Goal: Information Seeking & Learning: Learn about a topic

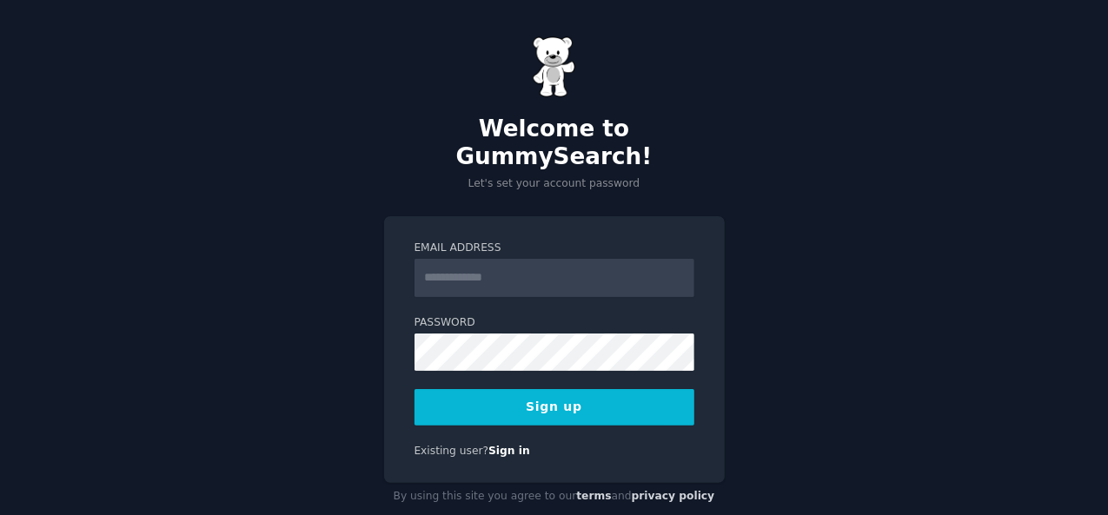
click at [453, 259] on input "Email Address" at bounding box center [554, 278] width 280 height 38
type input "**********"
click at [535, 389] on button "Sign up" at bounding box center [554, 407] width 280 height 36
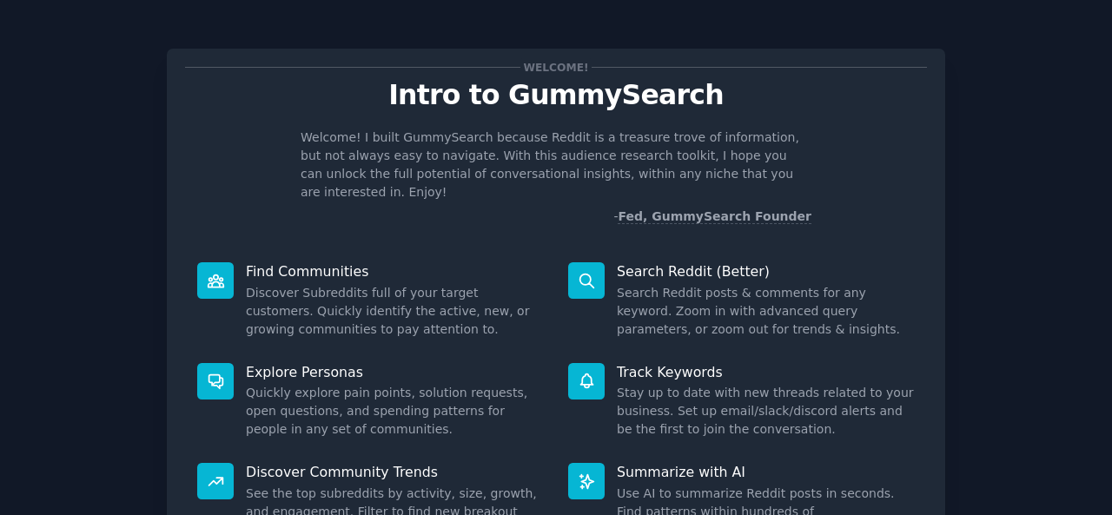
click at [885, 96] on p "Intro to GummySearch" at bounding box center [556, 95] width 742 height 30
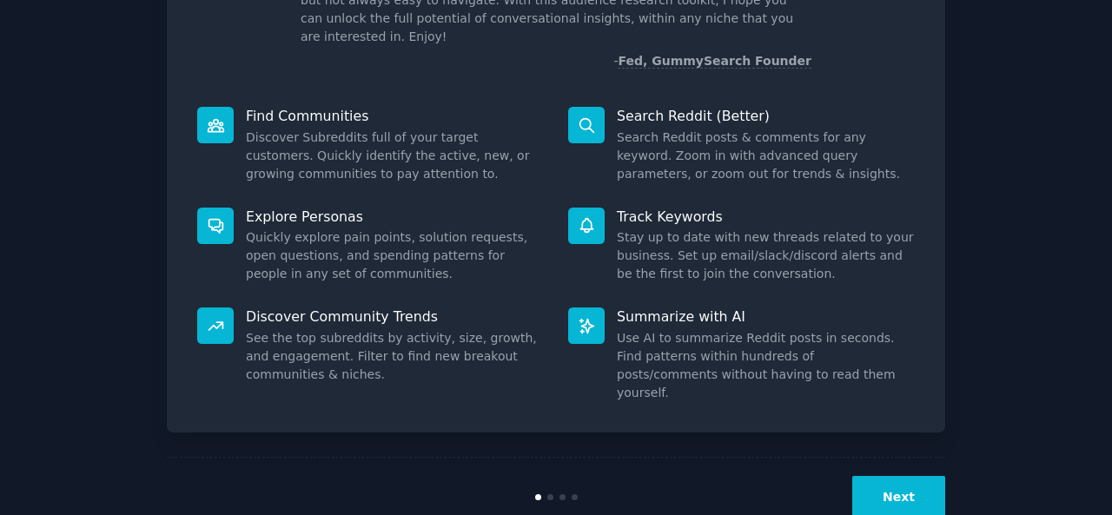
scroll to position [163, 0]
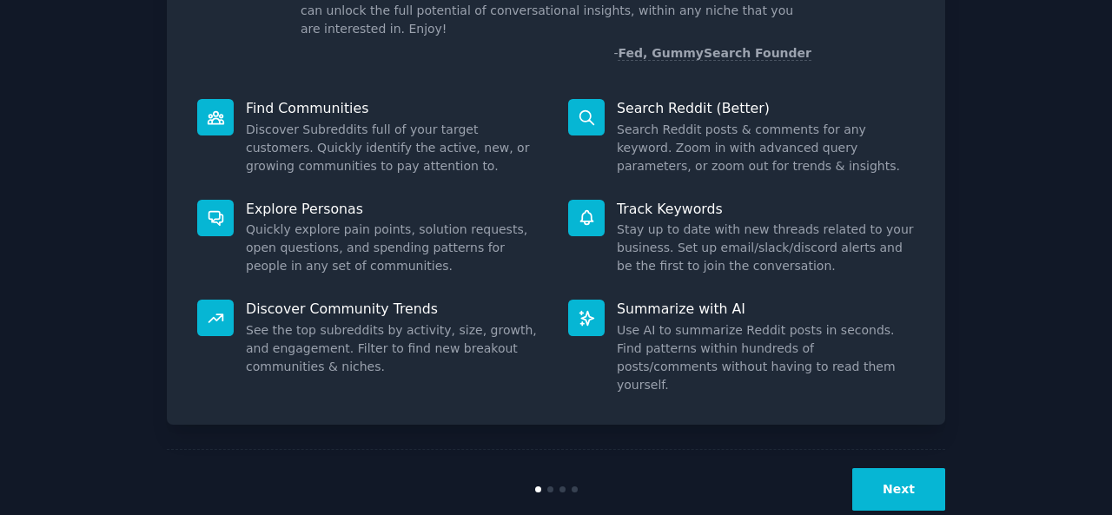
click at [876, 468] on button "Next" at bounding box center [898, 489] width 93 height 43
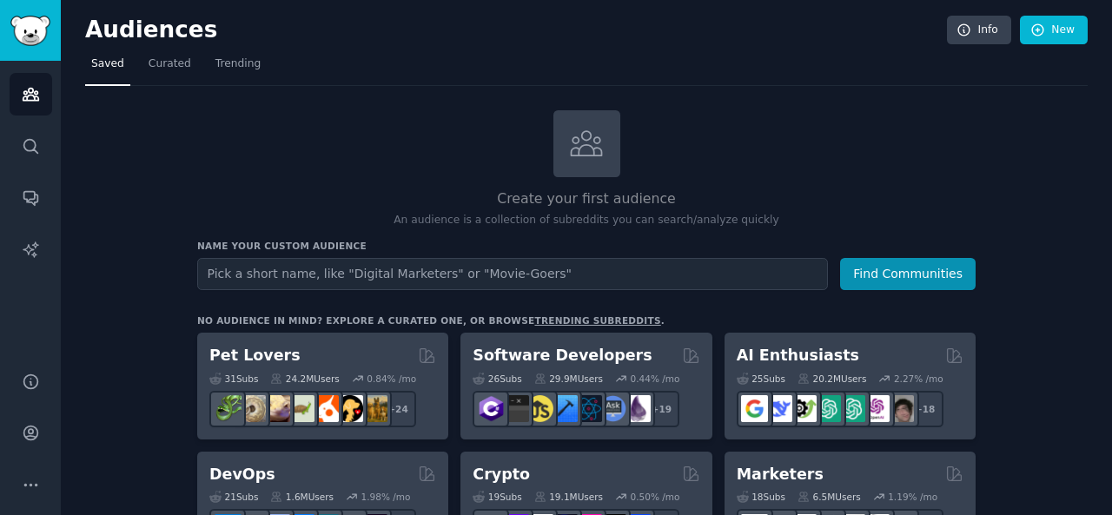
click at [978, 83] on nav "Saved Curated Trending" at bounding box center [586, 68] width 1002 height 36
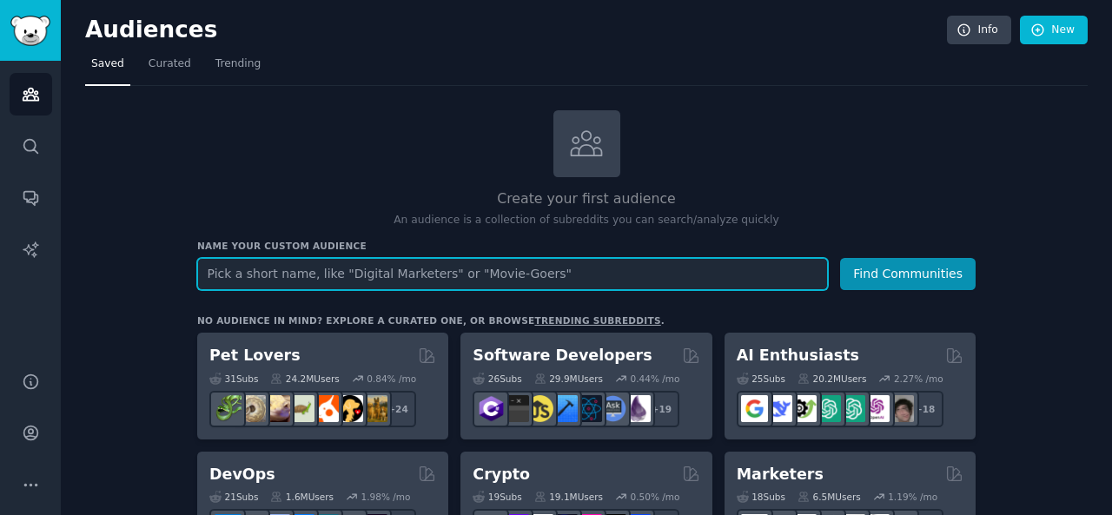
click at [511, 271] on input "text" at bounding box center [512, 274] width 631 height 32
type input "diet"
click at [840, 258] on button "Find Communities" at bounding box center [908, 274] width 136 height 32
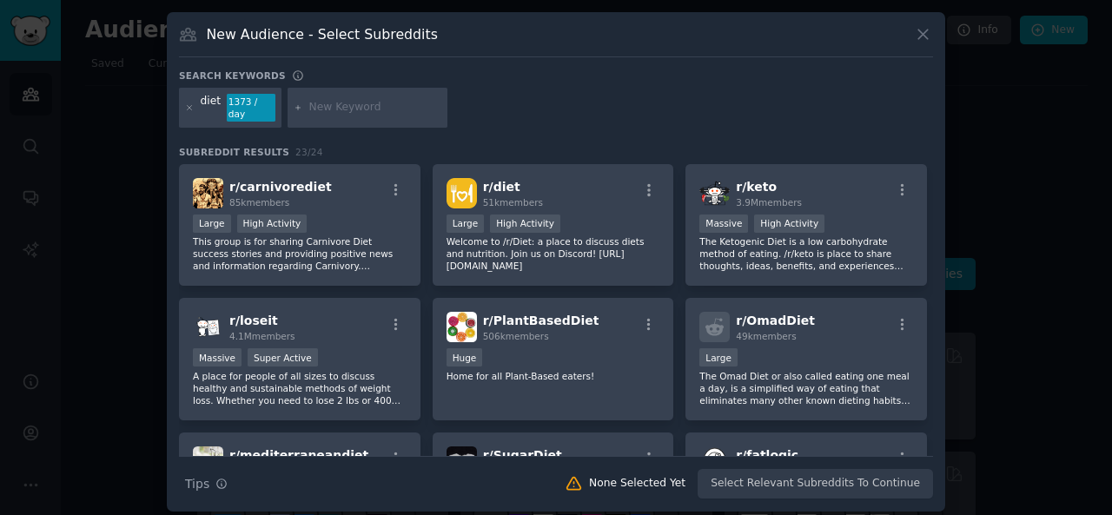
drag, startPoint x: 1108, startPoint y: 140, endPoint x: 1100, endPoint y: 203, distance: 64.0
click at [1100, 203] on div at bounding box center [556, 257] width 1112 height 515
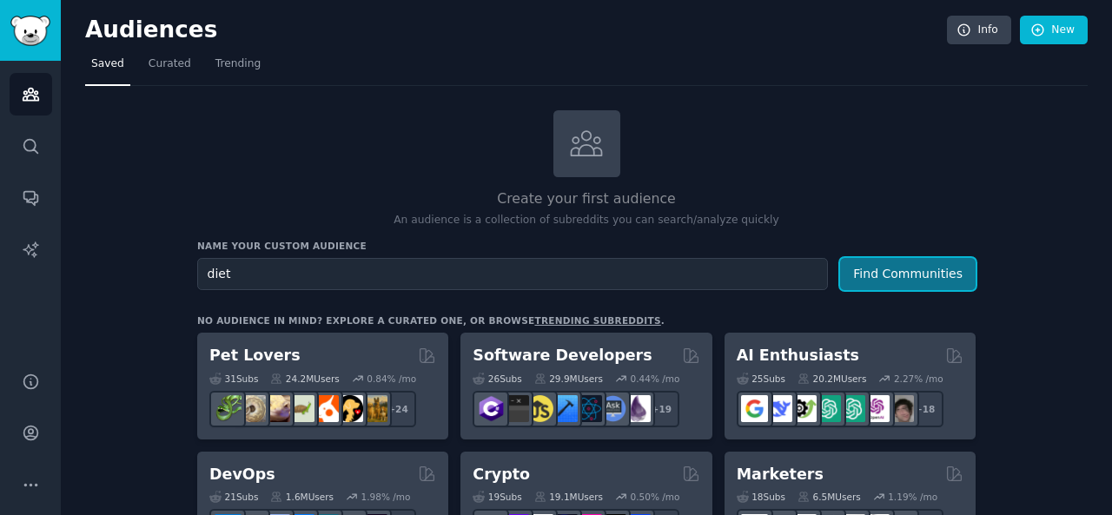
click at [951, 267] on button "Find Communities" at bounding box center [908, 274] width 136 height 32
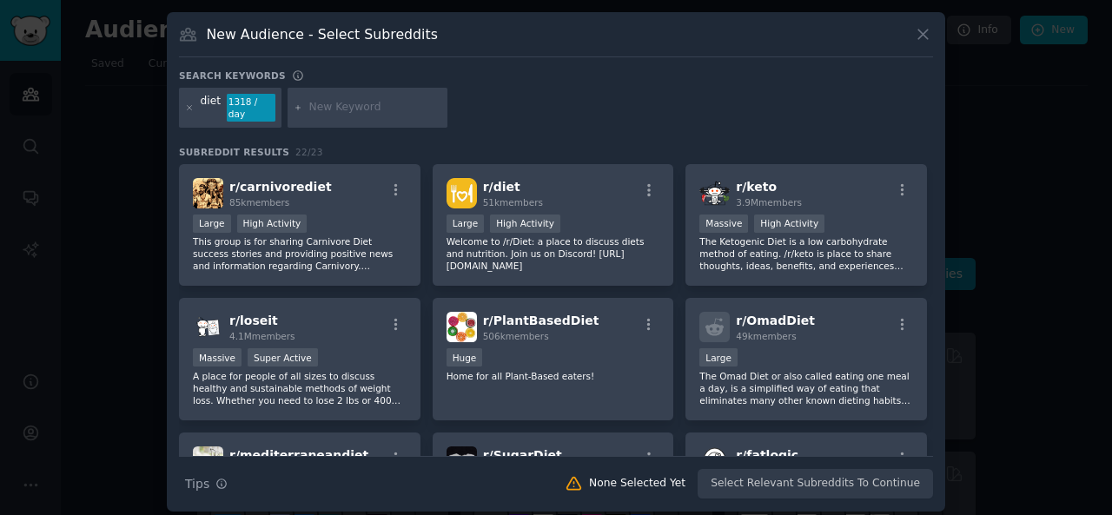
click at [1040, 171] on div at bounding box center [556, 257] width 1112 height 515
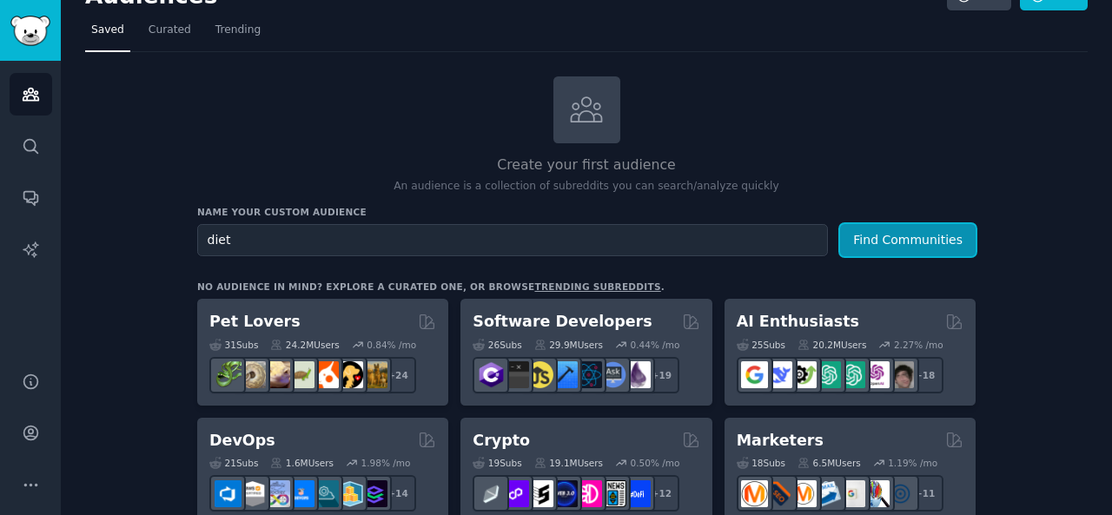
scroll to position [35, 0]
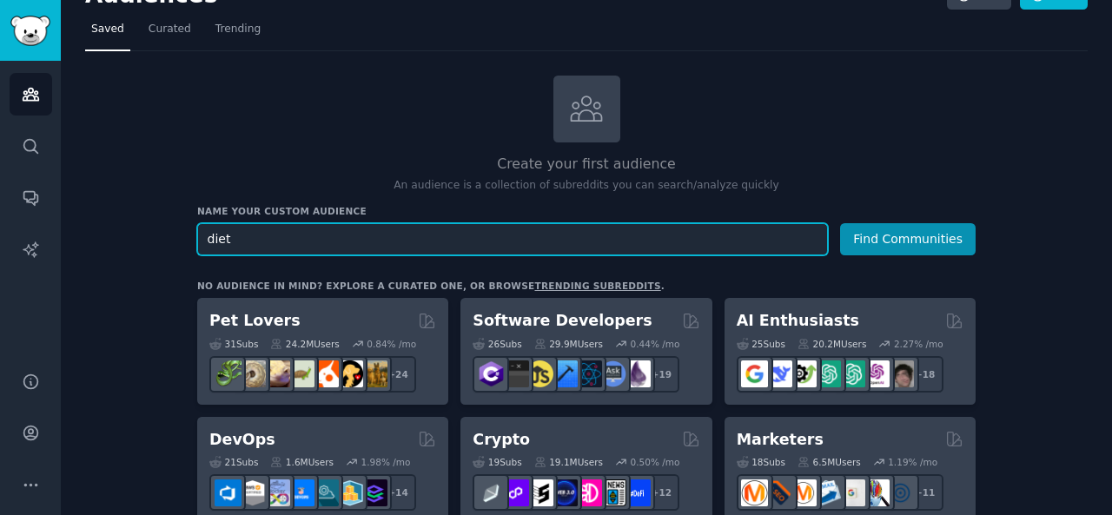
click at [265, 242] on input "diet" at bounding box center [512, 239] width 631 height 32
click at [840, 223] on button "Find Communities" at bounding box center [908, 239] width 136 height 32
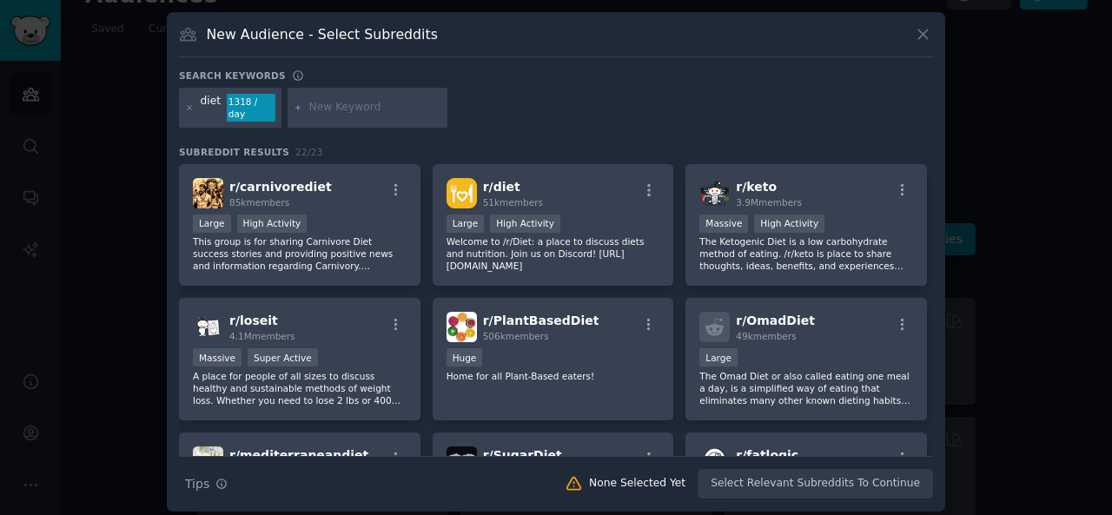
click at [327, 109] on input "text" at bounding box center [375, 108] width 132 height 16
paste input "anti-inflammatory diet"
type input "anti-inflammatory diet"
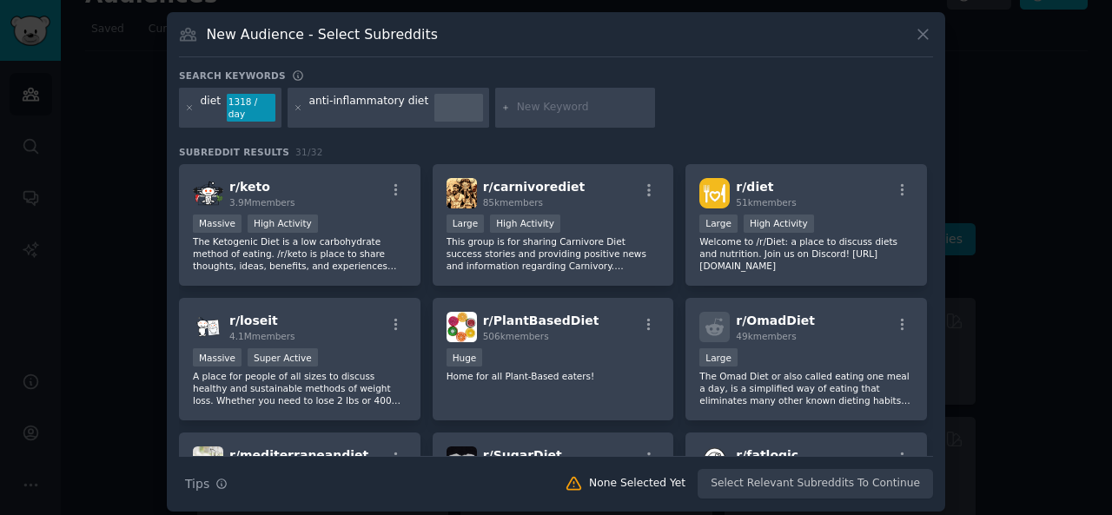
click at [1023, 103] on div at bounding box center [556, 257] width 1112 height 515
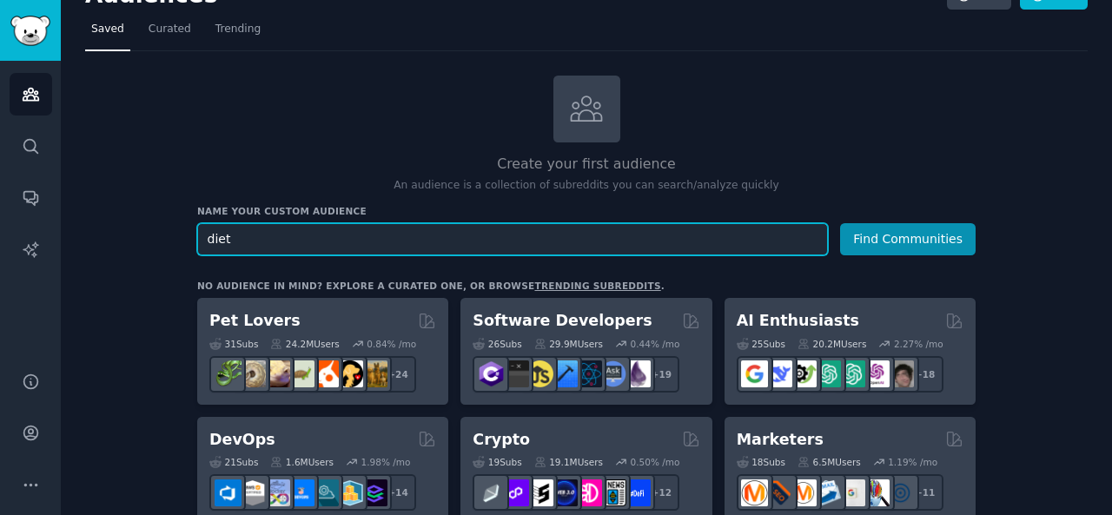
click at [394, 241] on input "diet" at bounding box center [512, 239] width 631 height 32
paste input "anti-inflammatory"
click at [840, 223] on button "Find Communities" at bounding box center [908, 239] width 136 height 32
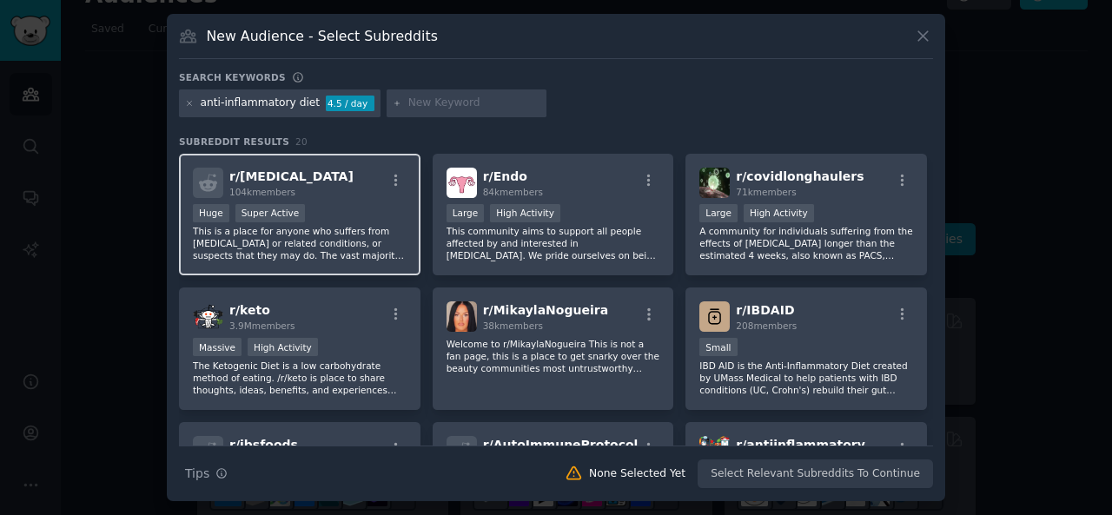
click at [351, 232] on p "This is a place for anyone who suffers from [MEDICAL_DATA] or related condition…" at bounding box center [300, 243] width 214 height 36
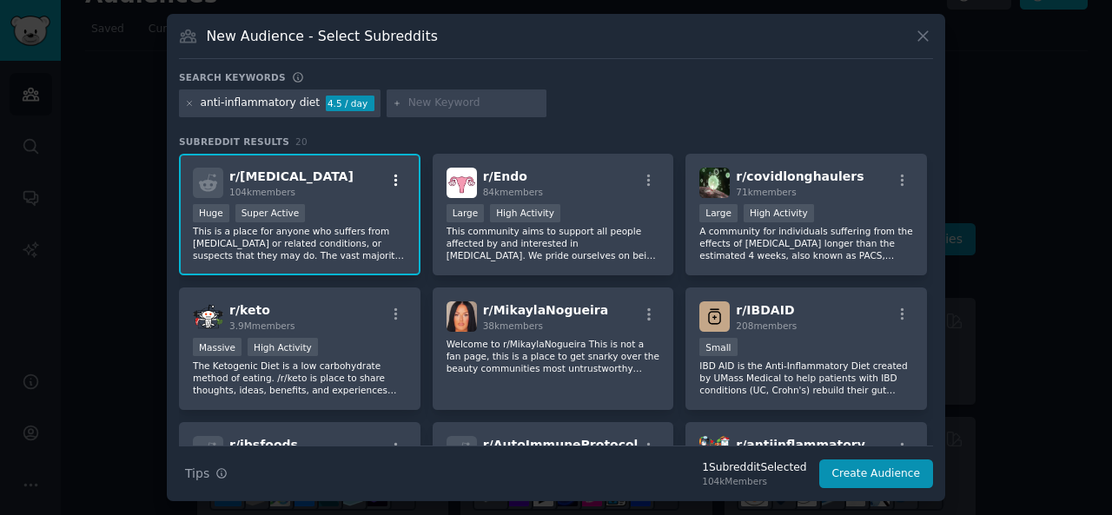
click at [397, 176] on icon "button" at bounding box center [396, 181] width 16 height 16
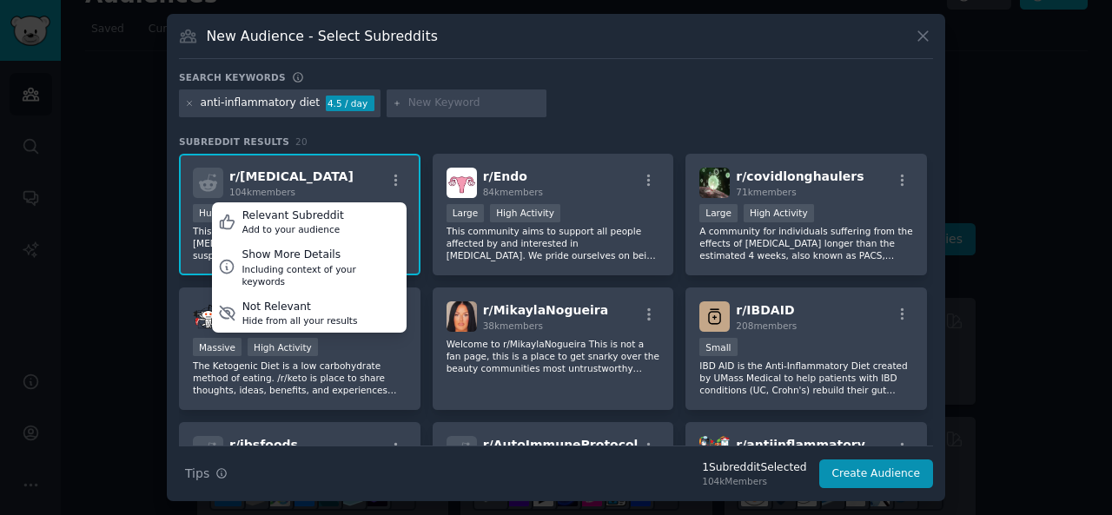
click at [327, 191] on div "r/ [MEDICAL_DATA] 104k members Relevant Subreddit Add to your audience Show Mor…" at bounding box center [300, 183] width 214 height 30
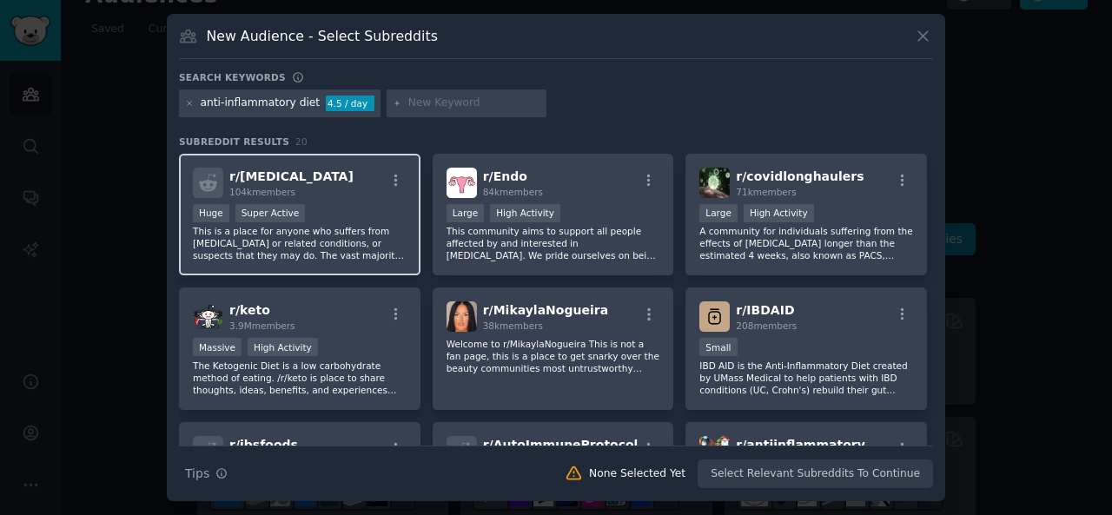
click at [327, 191] on div "r/ [MEDICAL_DATA] 104k members" at bounding box center [300, 183] width 214 height 30
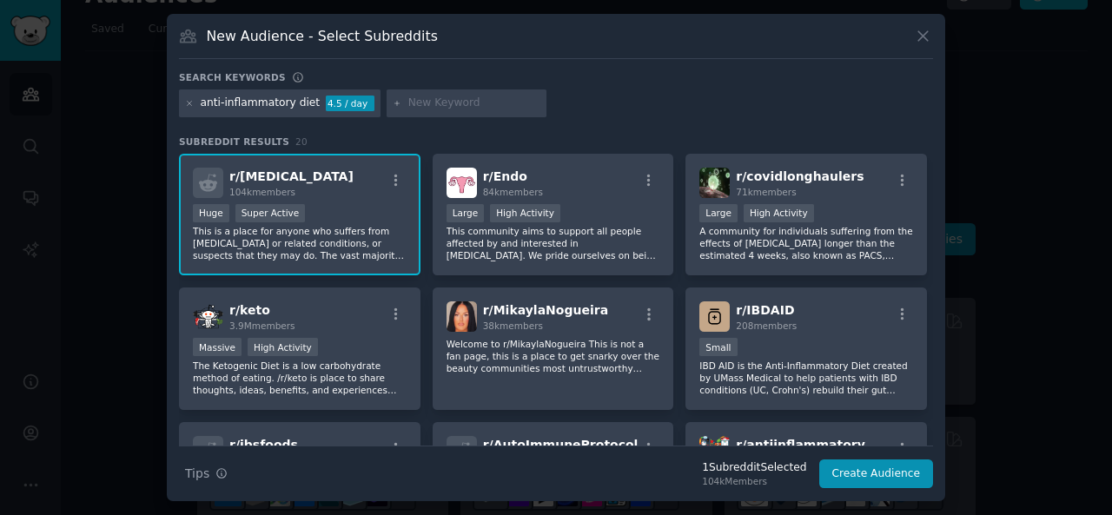
click at [327, 191] on div "r/ [MEDICAL_DATA] 104k members" at bounding box center [300, 183] width 214 height 30
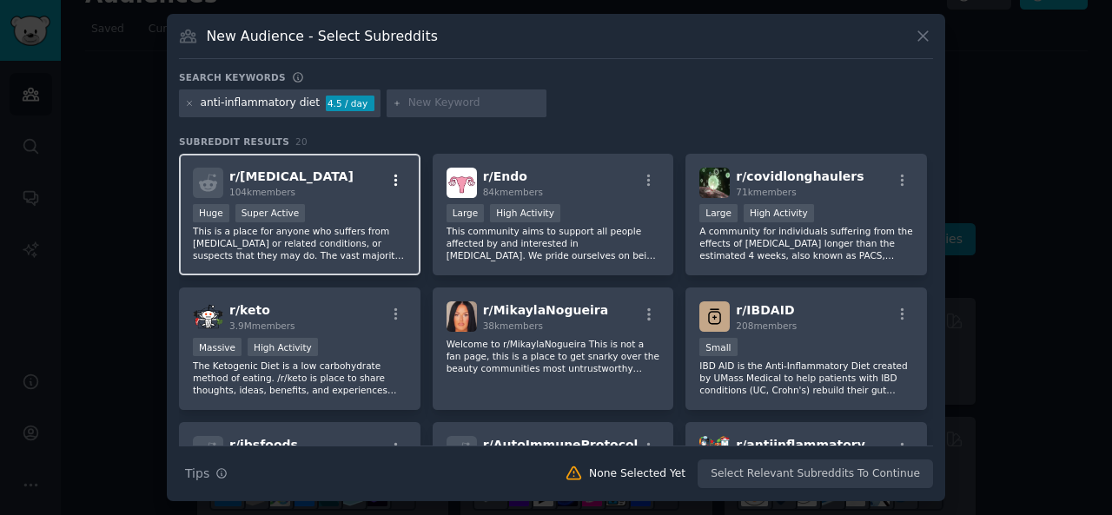
click at [394, 180] on icon "button" at bounding box center [395, 180] width 3 height 12
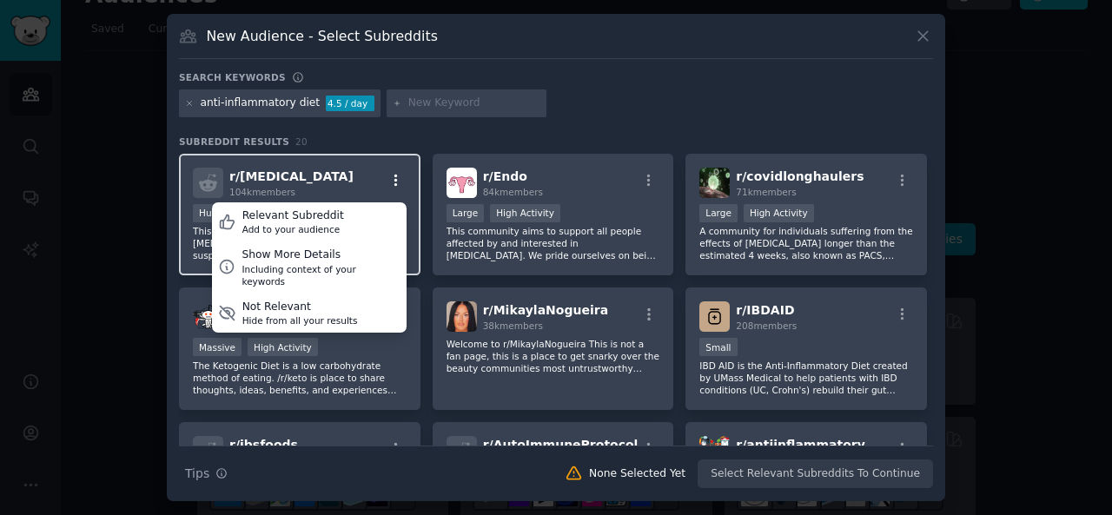
click at [394, 180] on icon "button" at bounding box center [395, 180] width 3 height 12
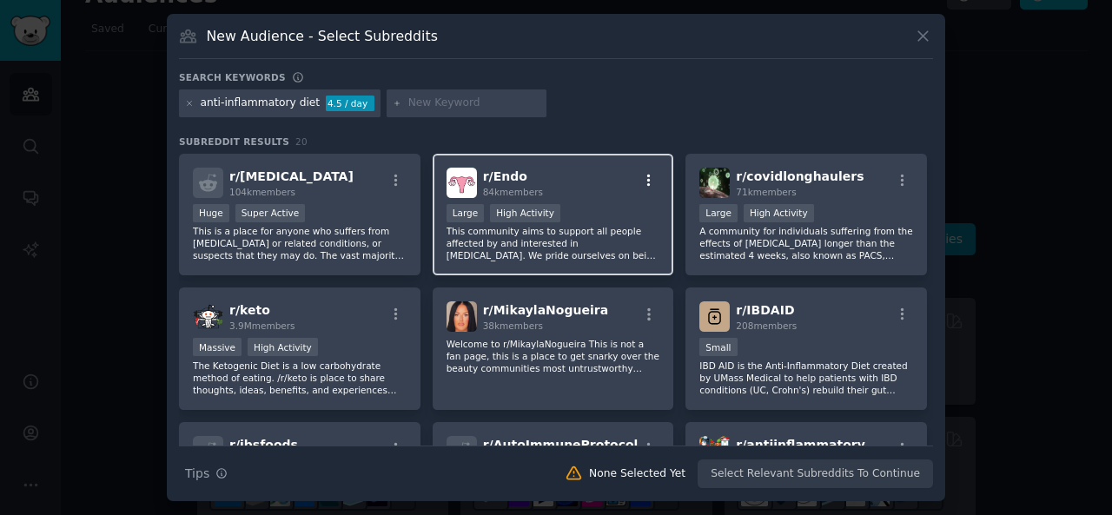
click at [650, 175] on icon "button" at bounding box center [649, 181] width 16 height 16
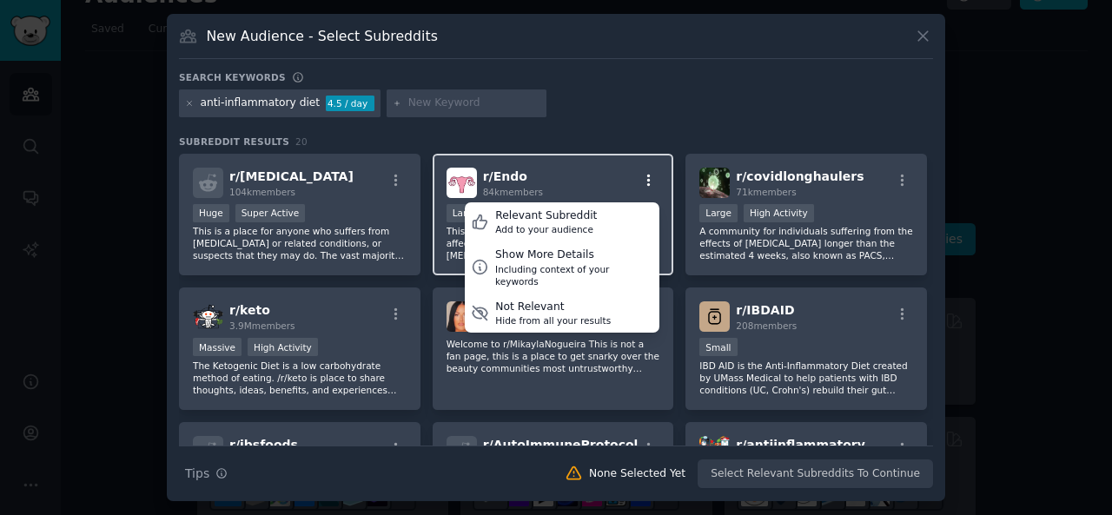
click at [650, 175] on icon "button" at bounding box center [649, 181] width 16 height 16
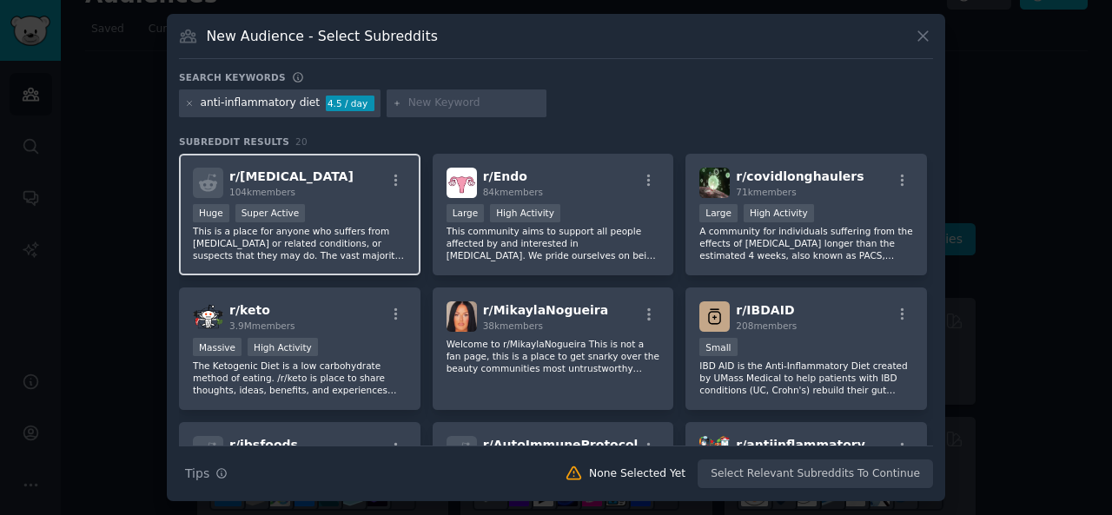
click at [316, 228] on p "This is a place for anyone who suffers from [MEDICAL_DATA] or related condition…" at bounding box center [300, 243] width 214 height 36
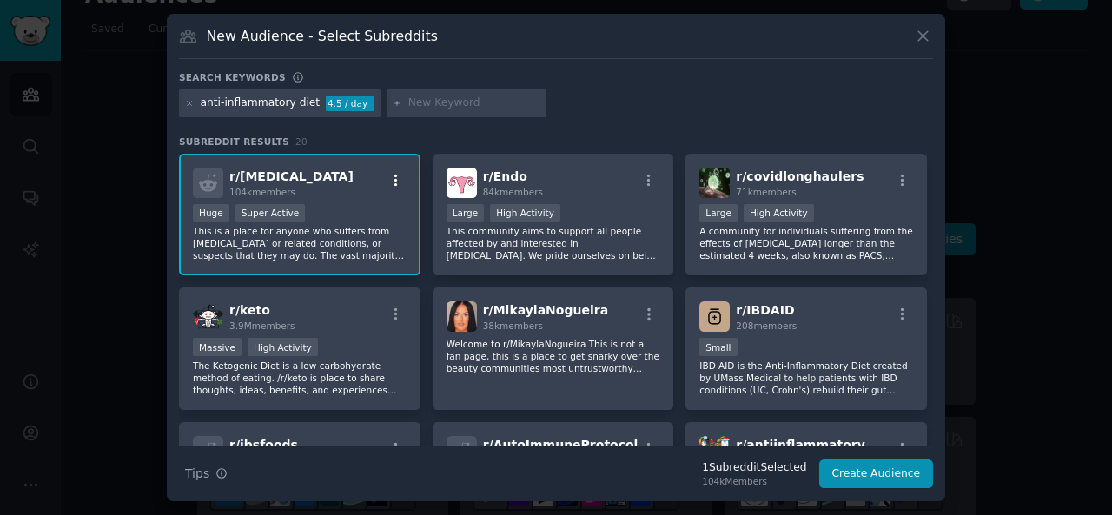
click at [388, 178] on icon "button" at bounding box center [396, 181] width 16 height 16
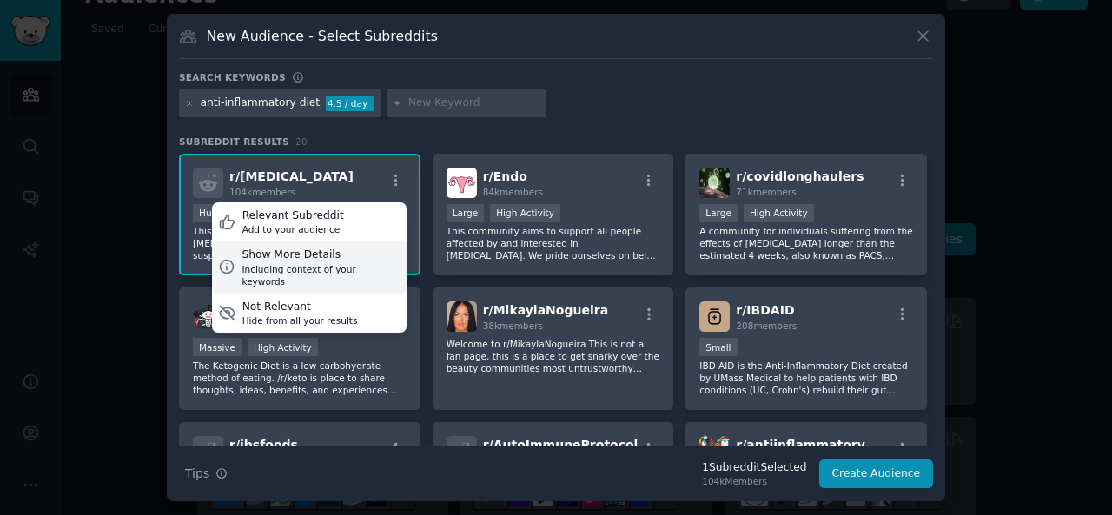
click at [341, 248] on div "Show More Details" at bounding box center [320, 256] width 158 height 16
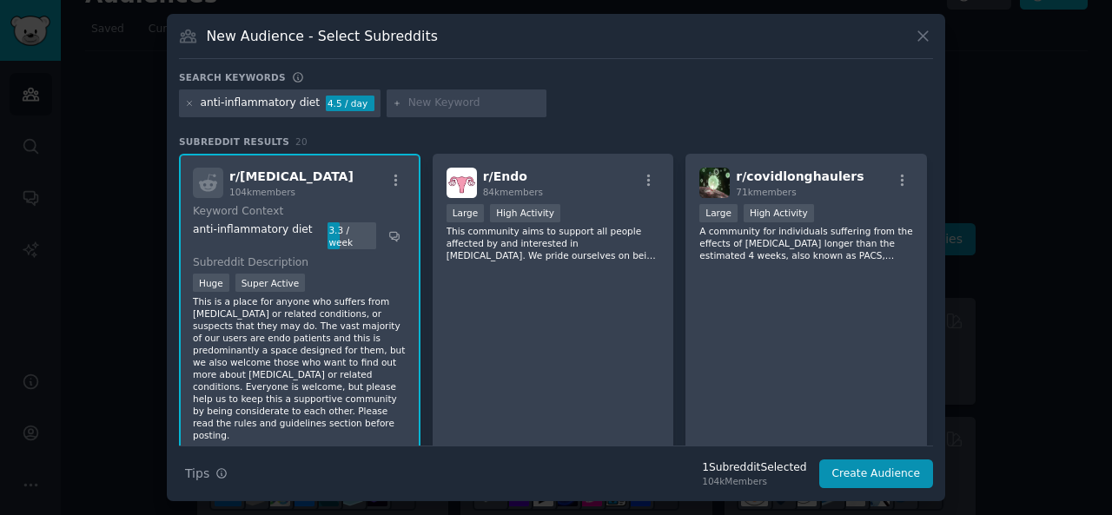
click at [294, 301] on p "This is a place for anyone who suffers from [MEDICAL_DATA] or related condition…" at bounding box center [300, 368] width 214 height 146
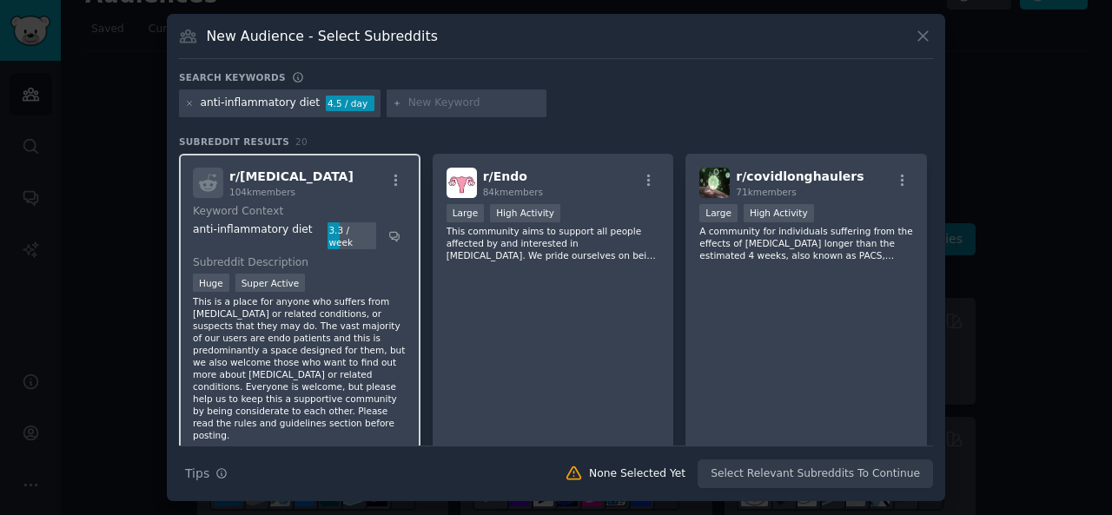
click at [277, 295] on p "This is a place for anyone who suffers from [MEDICAL_DATA] or related condition…" at bounding box center [300, 368] width 214 height 146
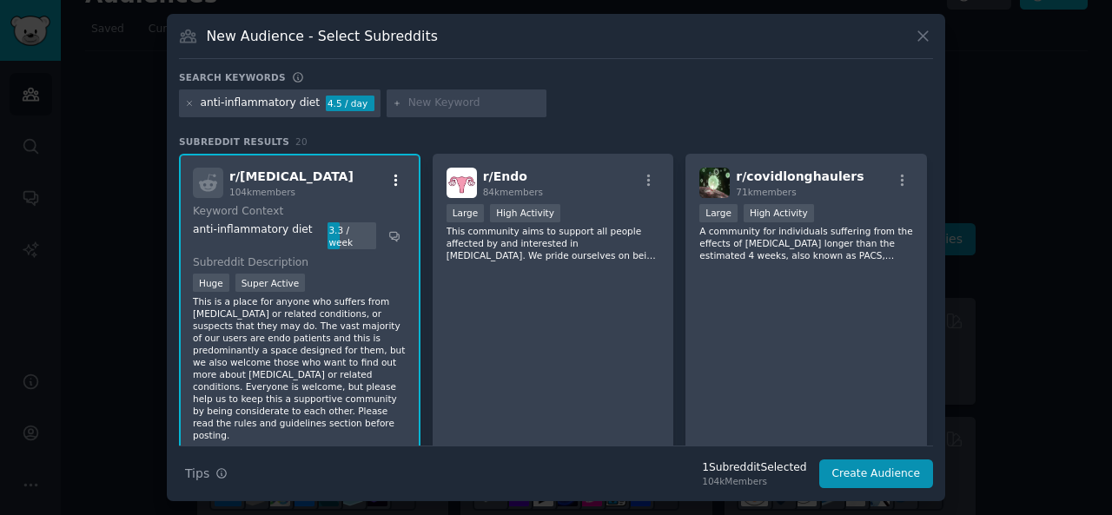
click at [399, 175] on icon "button" at bounding box center [396, 181] width 16 height 16
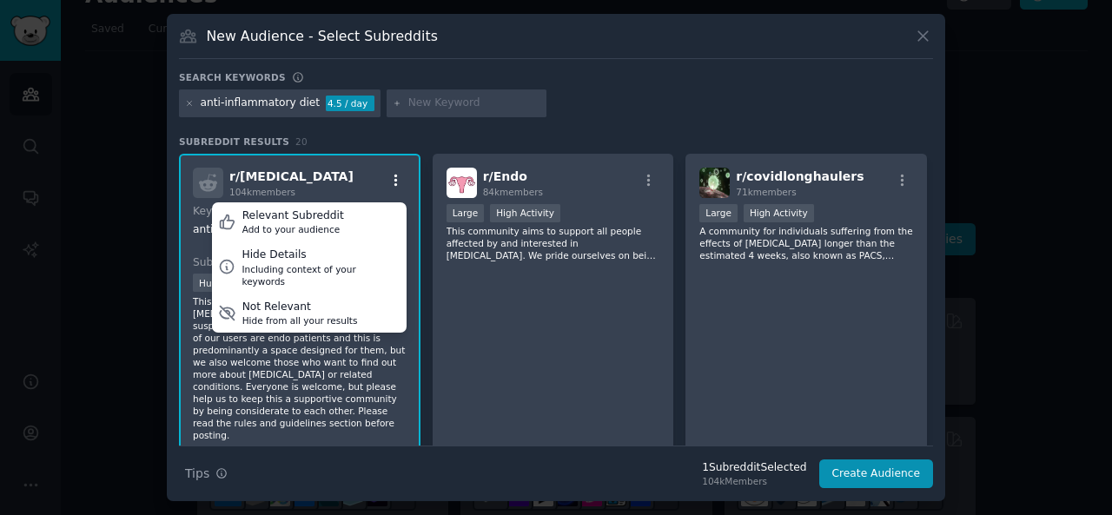
click at [393, 173] on icon "button" at bounding box center [396, 181] width 16 height 16
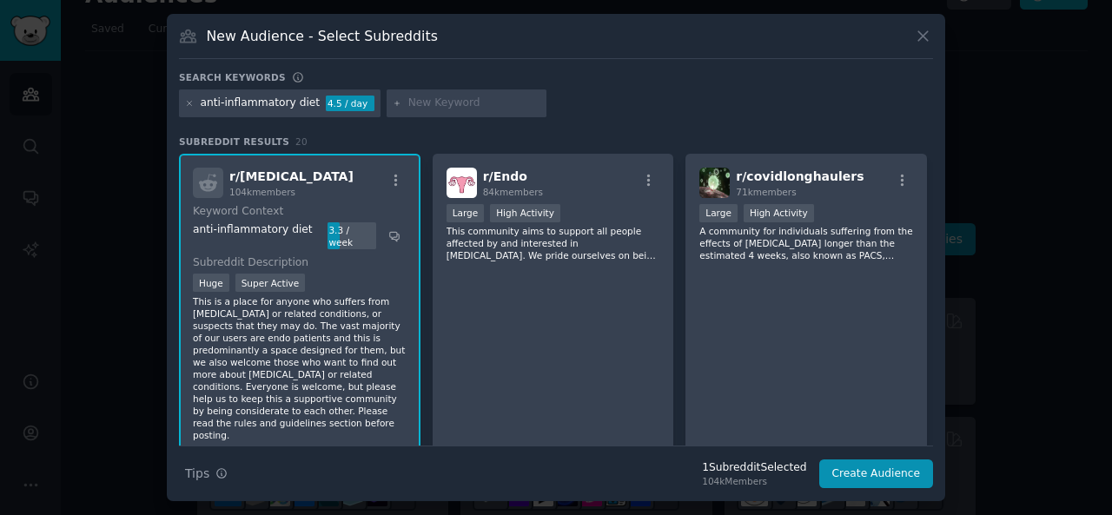
click at [274, 172] on span "r/ [MEDICAL_DATA]" at bounding box center [291, 176] width 124 height 14
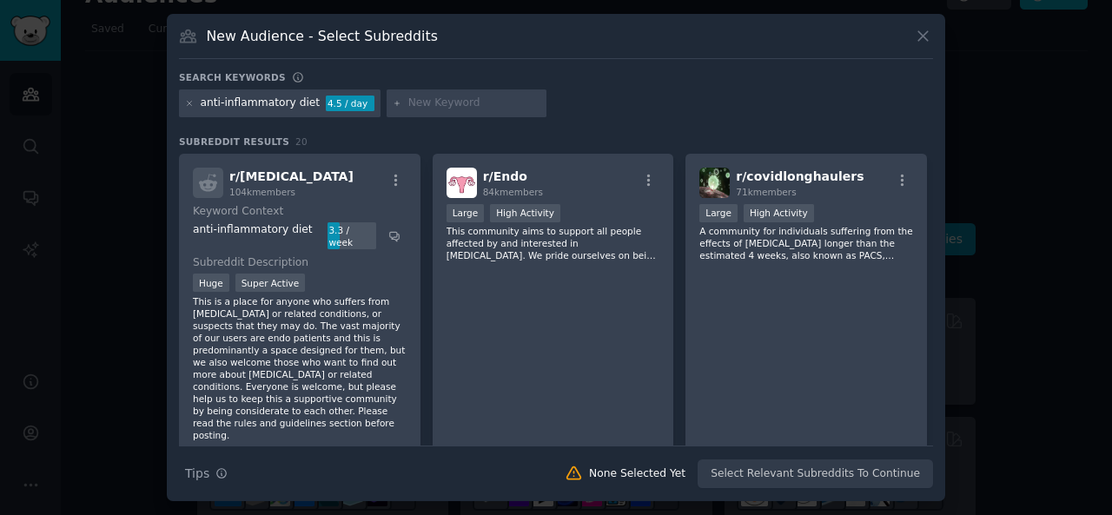
click at [215, 182] on icon at bounding box center [208, 182] width 18 height 17
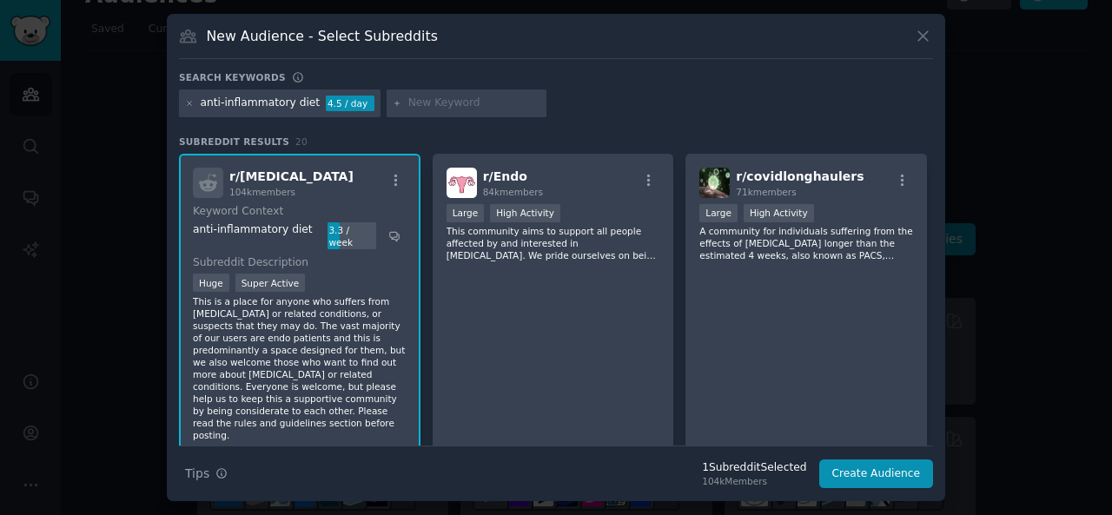
click at [215, 181] on icon at bounding box center [208, 182] width 18 height 17
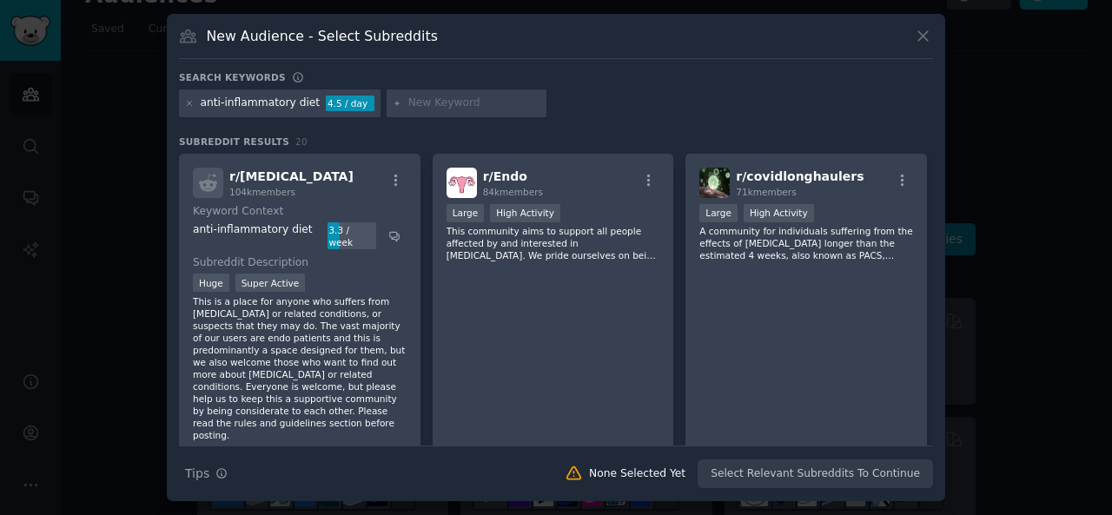
click at [215, 181] on icon at bounding box center [208, 182] width 18 height 17
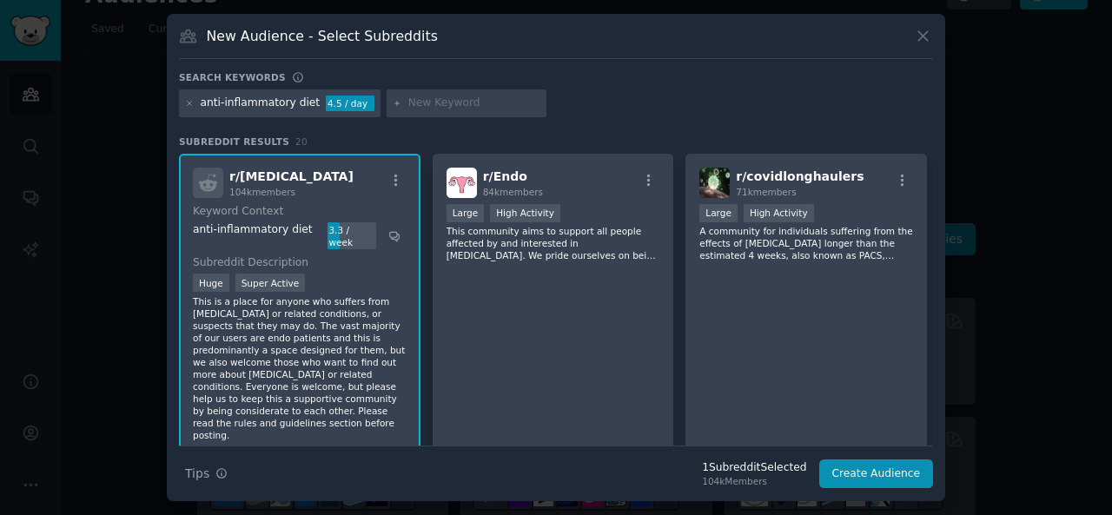
click at [394, 168] on div "r/ [MEDICAL_DATA] 104k members" at bounding box center [300, 183] width 214 height 30
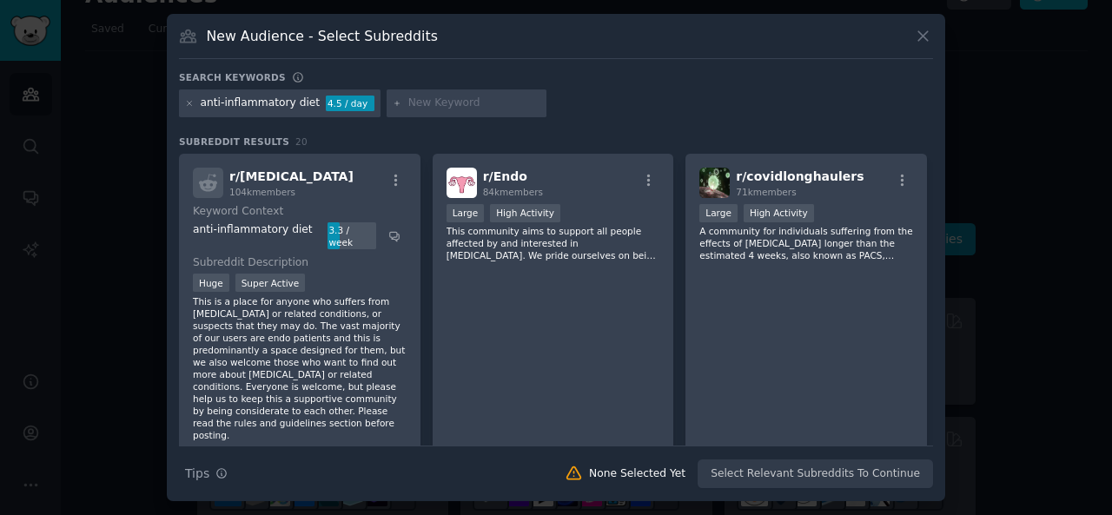
click at [394, 168] on div "r/ [MEDICAL_DATA] 104k members" at bounding box center [300, 183] width 214 height 30
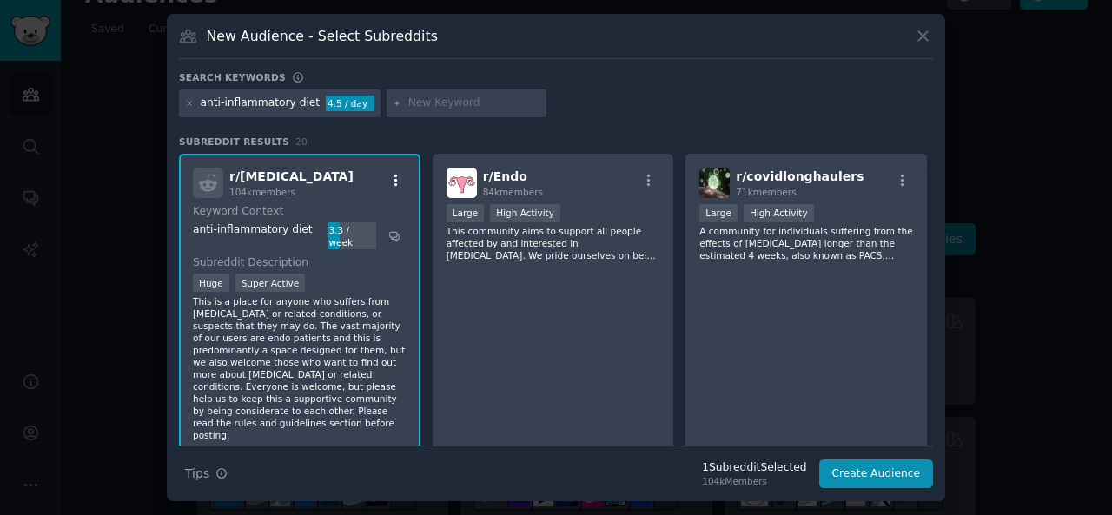
click at [394, 178] on icon "button" at bounding box center [396, 181] width 16 height 16
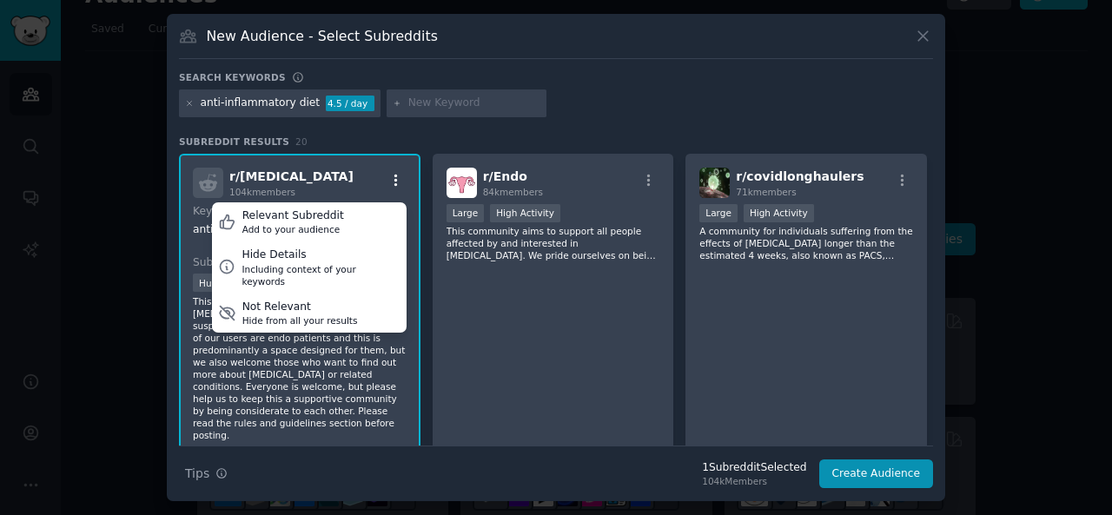
click at [394, 176] on icon "button" at bounding box center [395, 180] width 3 height 12
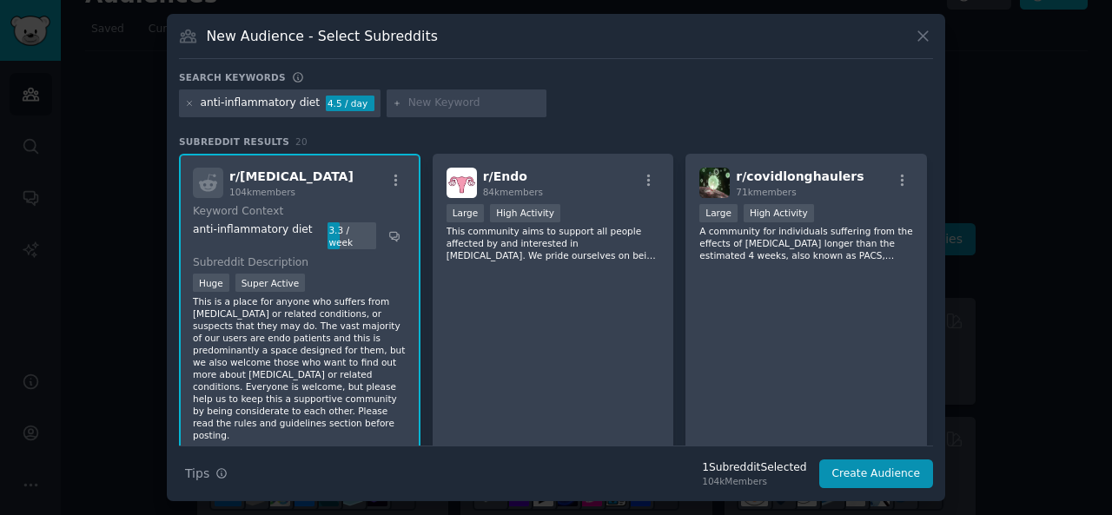
click at [704, 73] on div "Search keywords" at bounding box center [556, 80] width 754 height 18
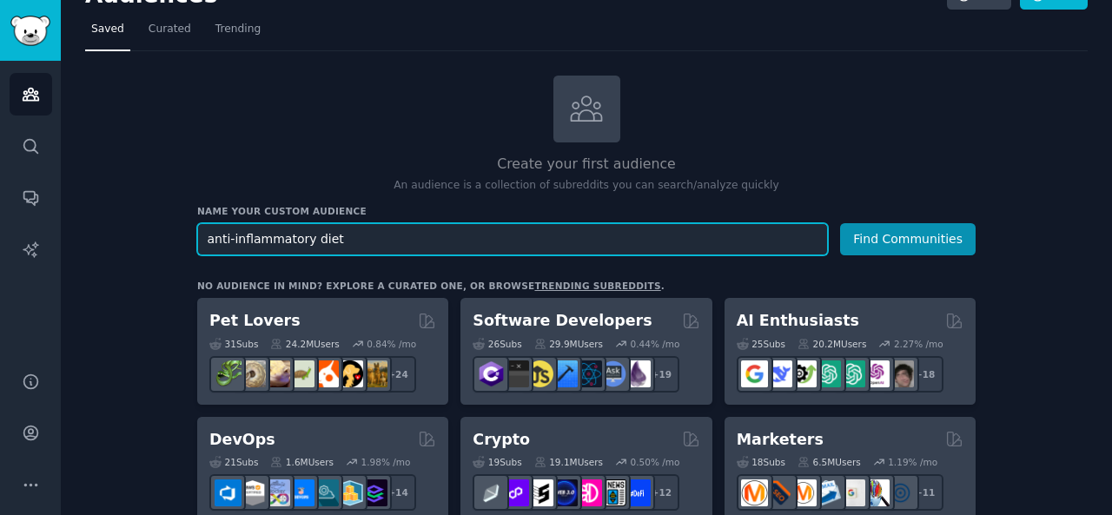
drag, startPoint x: 302, startPoint y: 244, endPoint x: 183, endPoint y: 239, distance: 119.1
type input "diet"
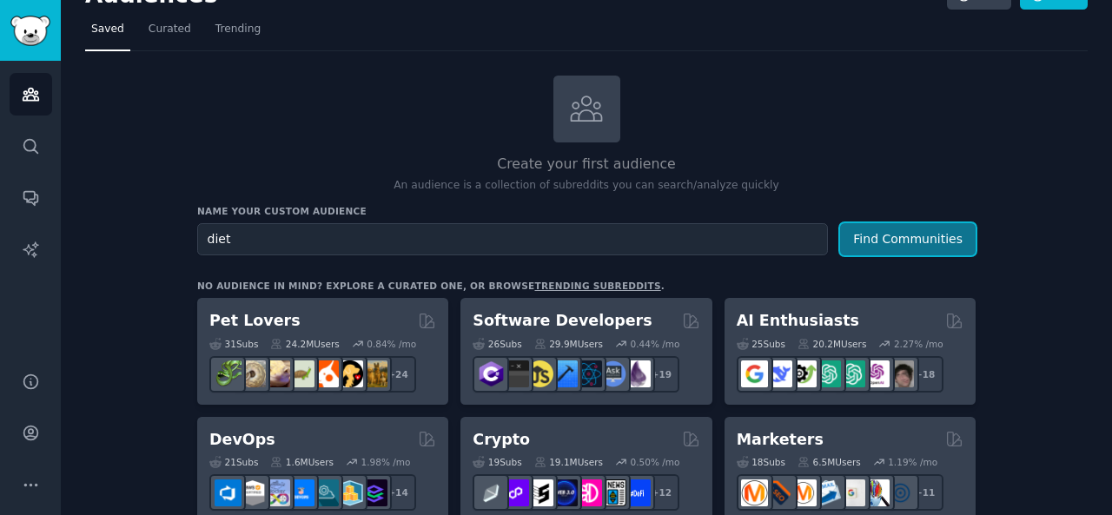
click at [858, 229] on button "Find Communities" at bounding box center [908, 239] width 136 height 32
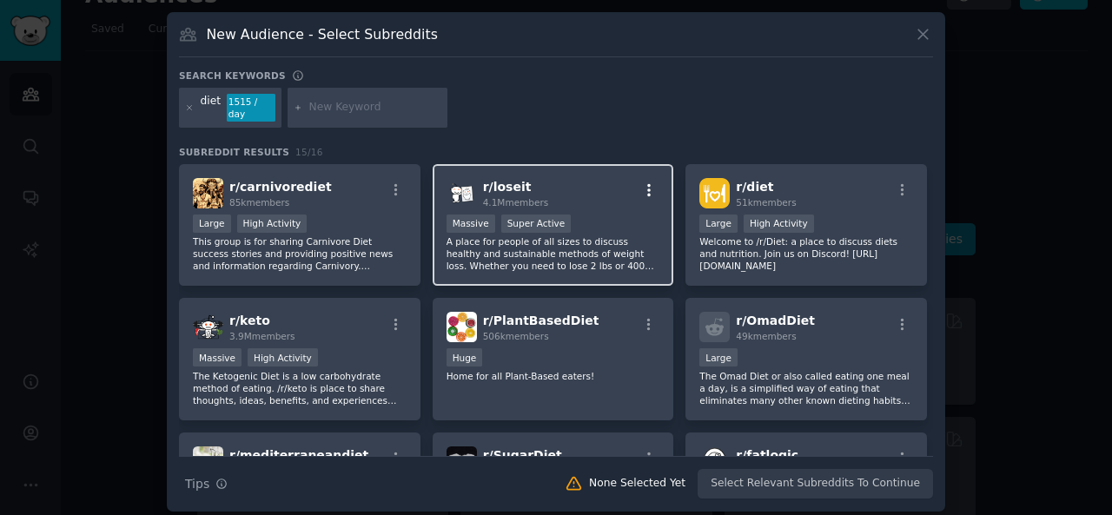
click at [648, 182] on icon "button" at bounding box center [649, 190] width 16 height 16
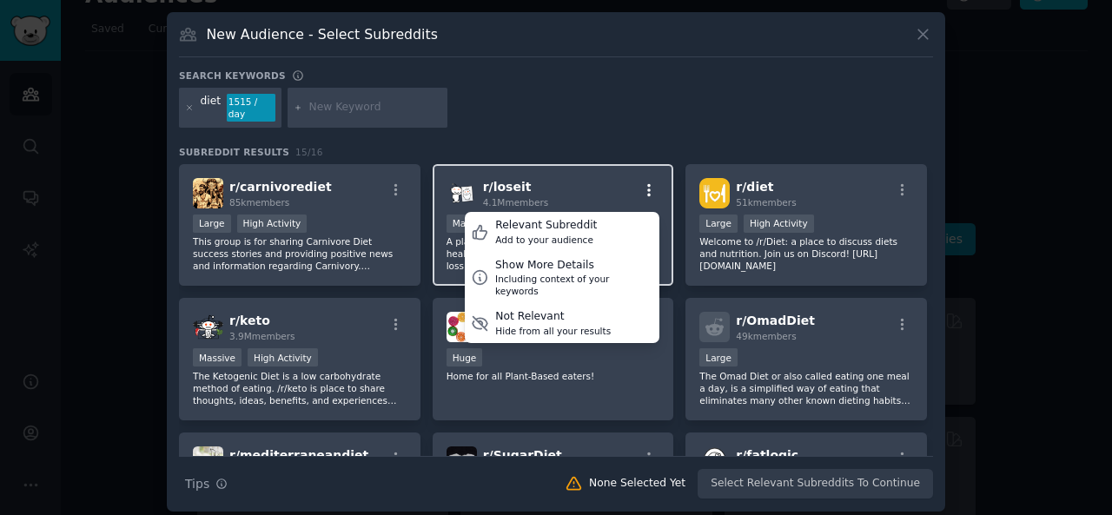
click at [648, 182] on icon "button" at bounding box center [649, 190] width 16 height 16
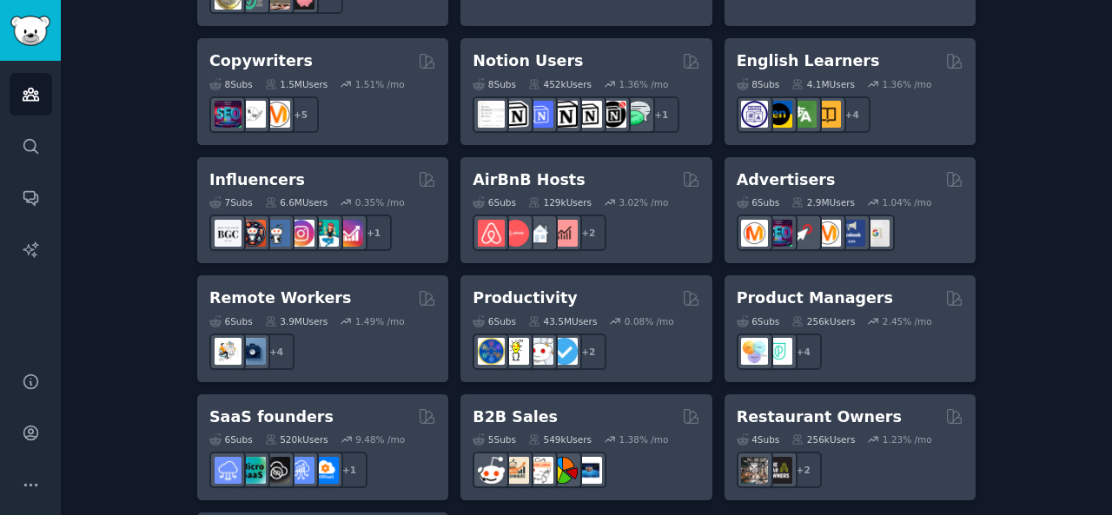
scroll to position [1383, 0]
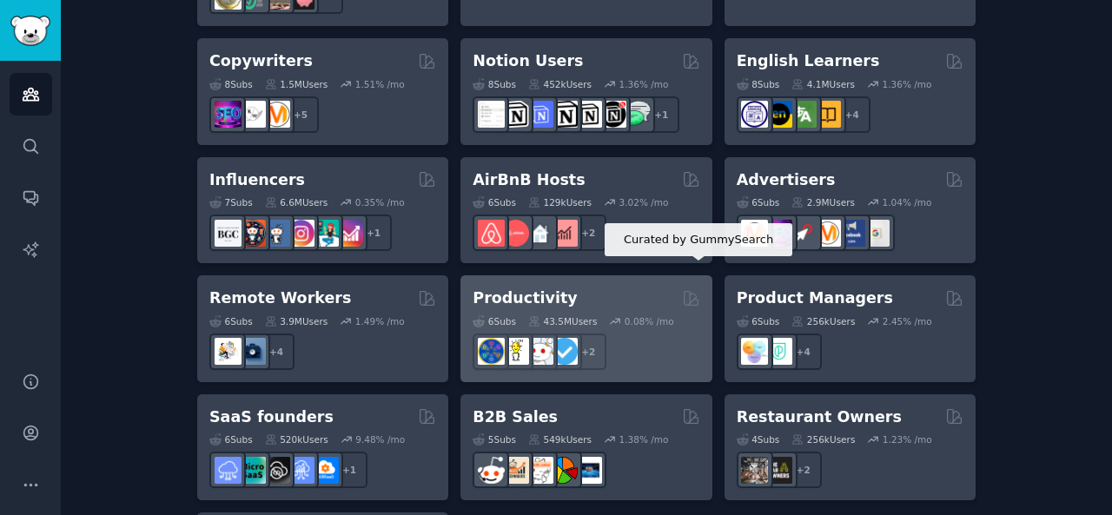
click at [691, 291] on icon at bounding box center [691, 298] width 14 height 14
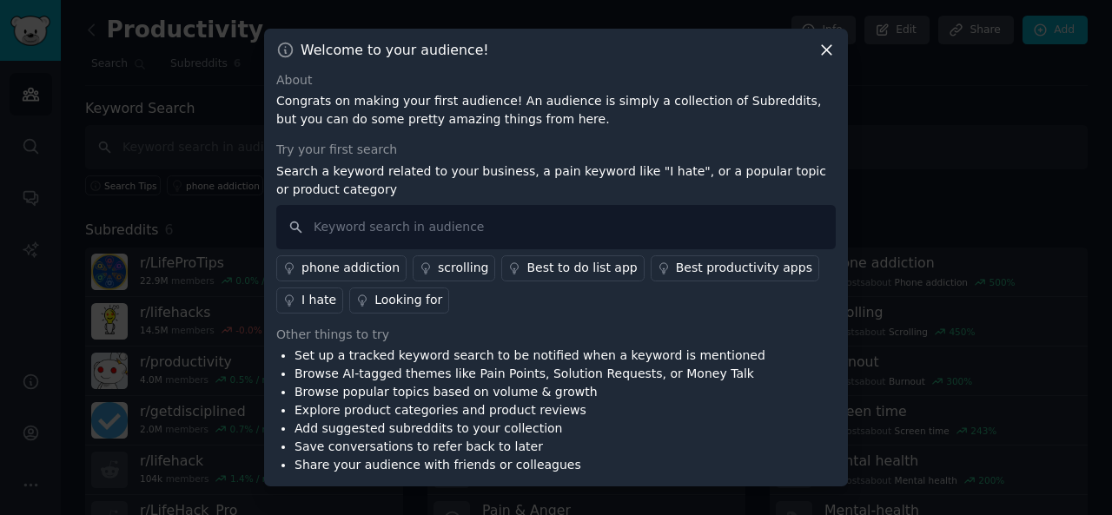
click at [751, 294] on div "phone addiction scrolling Best to do list app Best productivity apps I hate Loo…" at bounding box center [555, 281] width 559 height 64
click at [645, 291] on div "phone addiction scrolling Best to do list app Best productivity apps I hate Loo…" at bounding box center [555, 281] width 559 height 64
click at [403, 57] on h3 "Welcome to your audience!" at bounding box center [395, 50] width 188 height 18
click at [287, 53] on icon at bounding box center [286, 50] width 14 height 14
click at [829, 53] on icon at bounding box center [827, 50] width 10 height 10
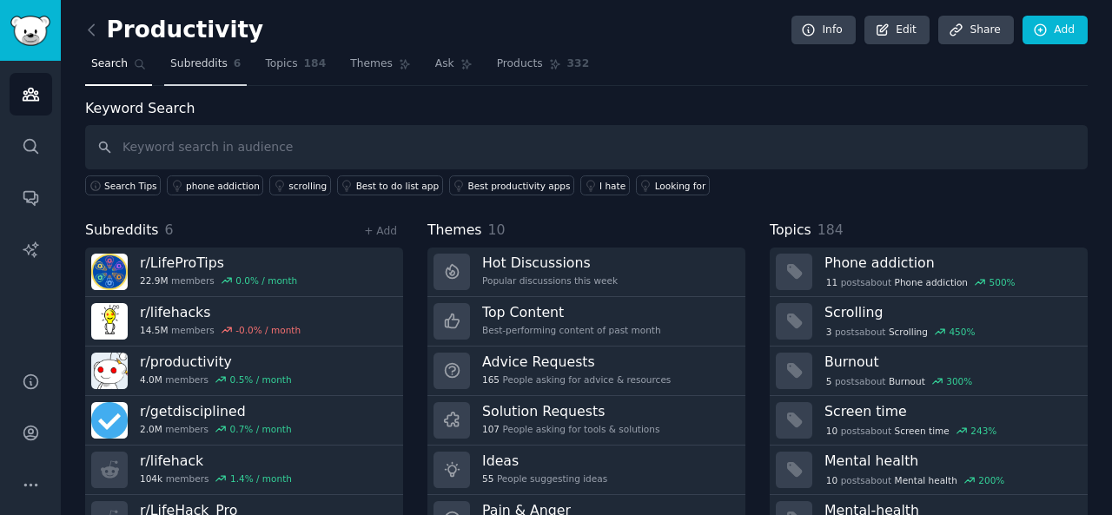
click at [193, 57] on span "Subreddits" at bounding box center [198, 64] width 57 height 16
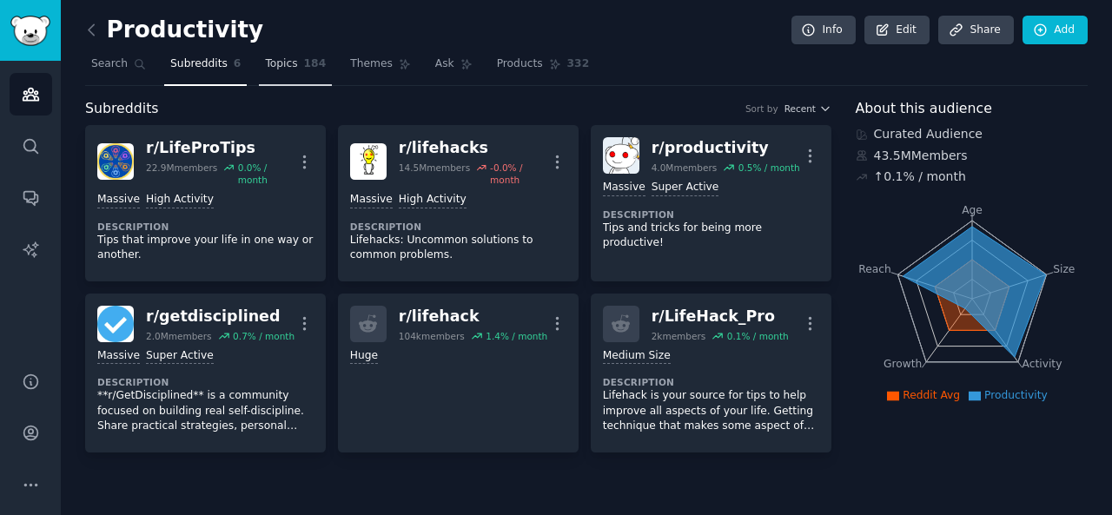
click at [278, 69] on span "Topics" at bounding box center [281, 64] width 32 height 16
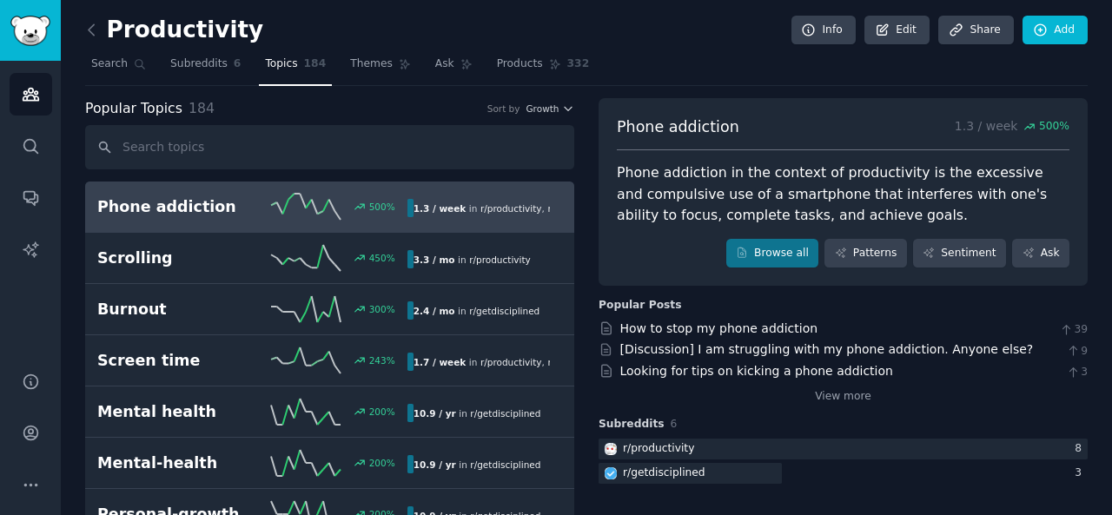
click at [222, 147] on input "text" at bounding box center [329, 147] width 489 height 44
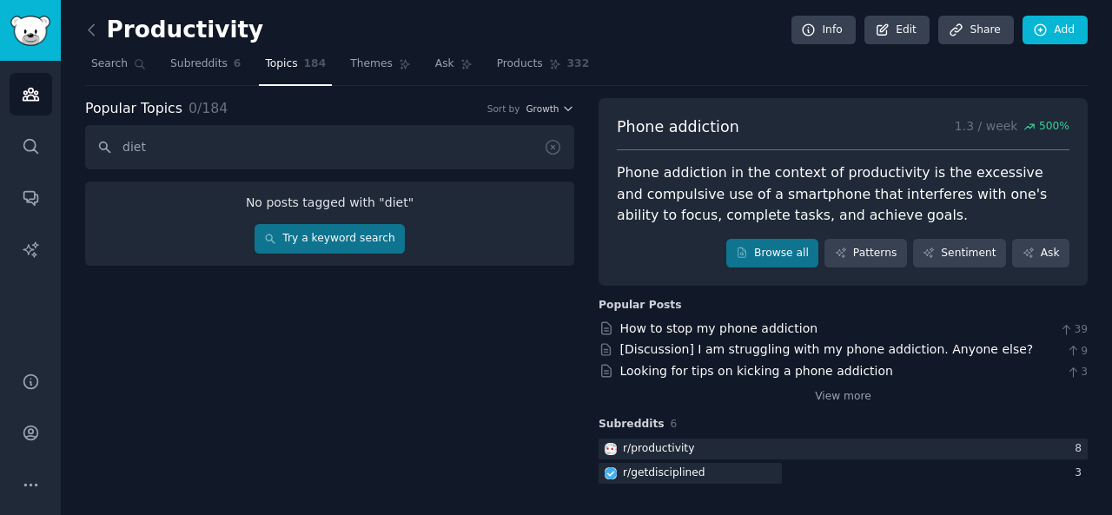
type input "diet"
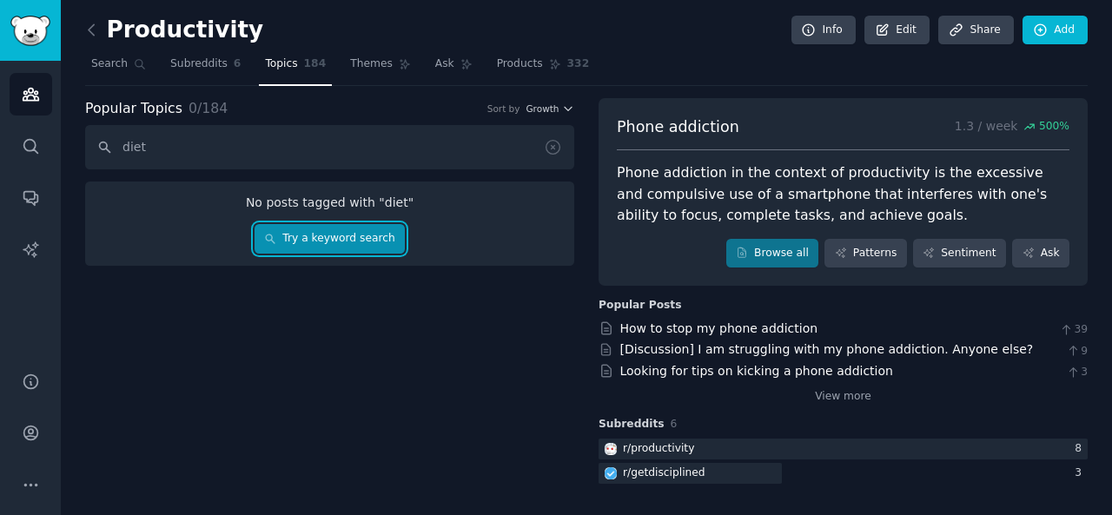
click at [322, 234] on link "Try a keyword search" at bounding box center [330, 239] width 150 height 30
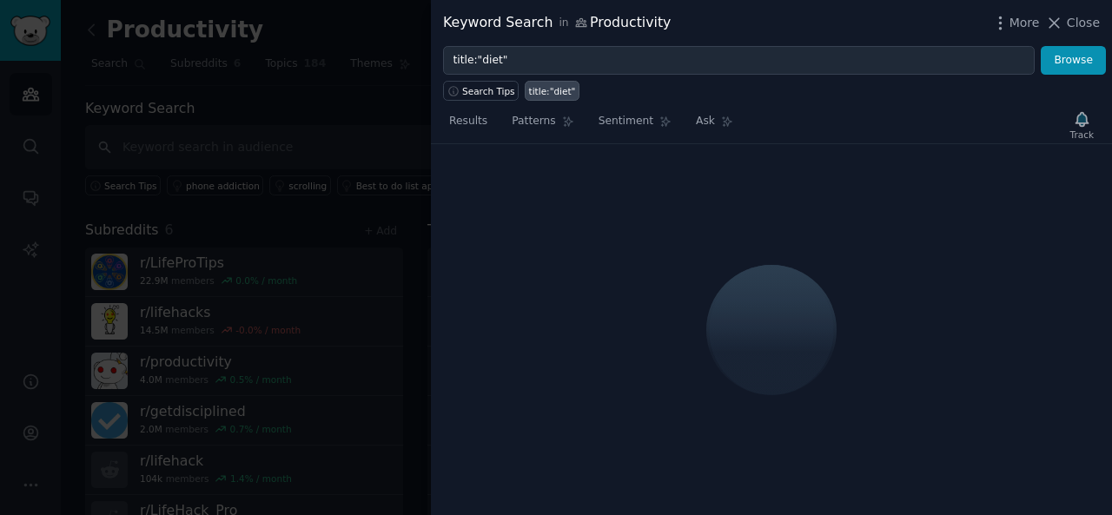
click at [415, 108] on div at bounding box center [556, 257] width 1112 height 515
